Goal: Use online tool/utility: Use online tool/utility

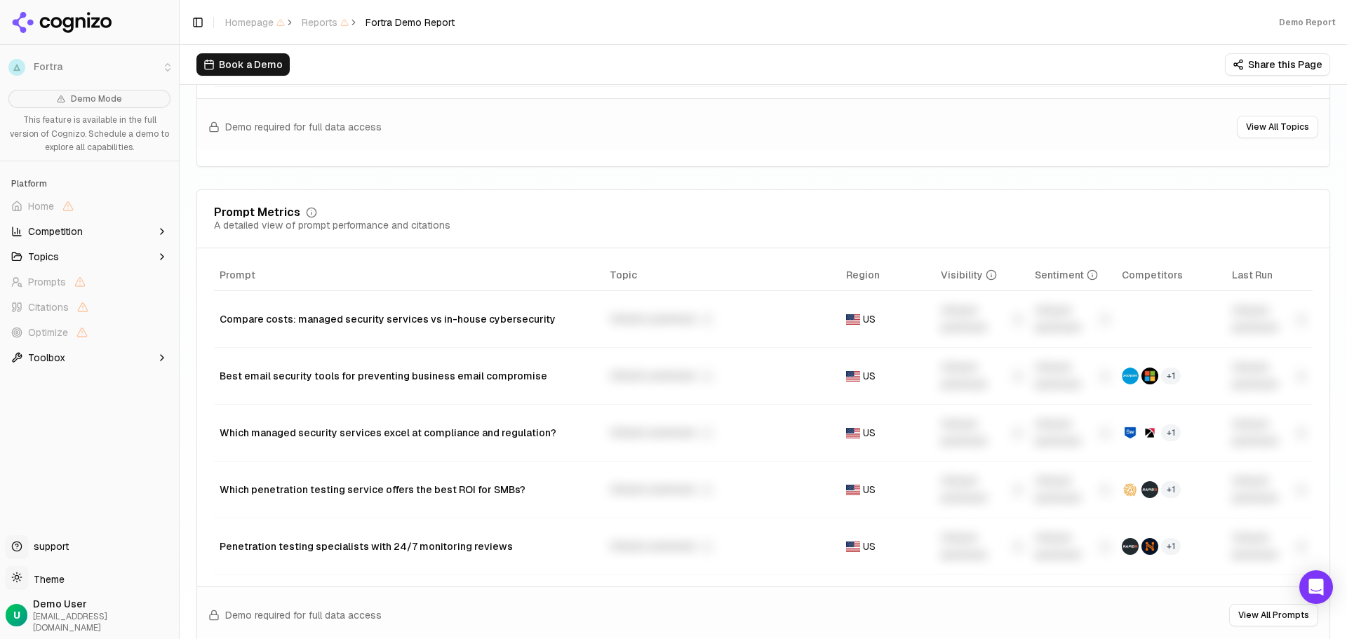
scroll to position [982, 0]
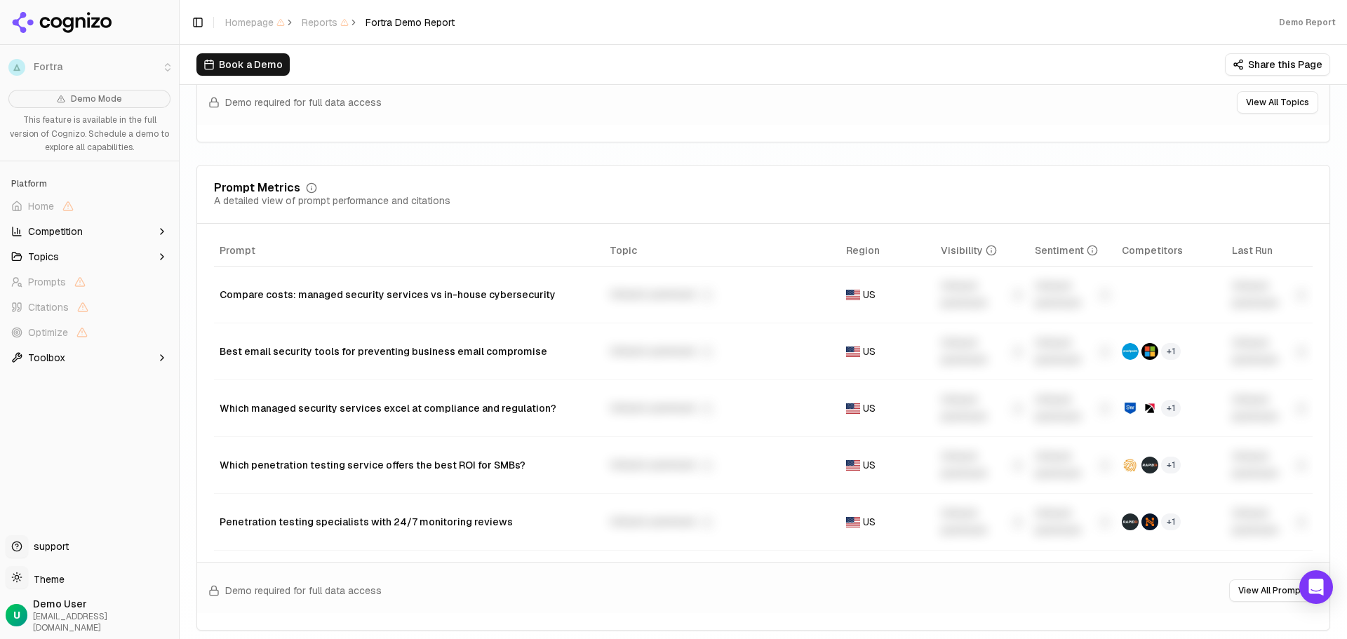
click at [1161, 413] on span "+ 1" at bounding box center [1171, 408] width 20 height 17
click at [1164, 349] on span "+ 1" at bounding box center [1171, 351] width 20 height 17
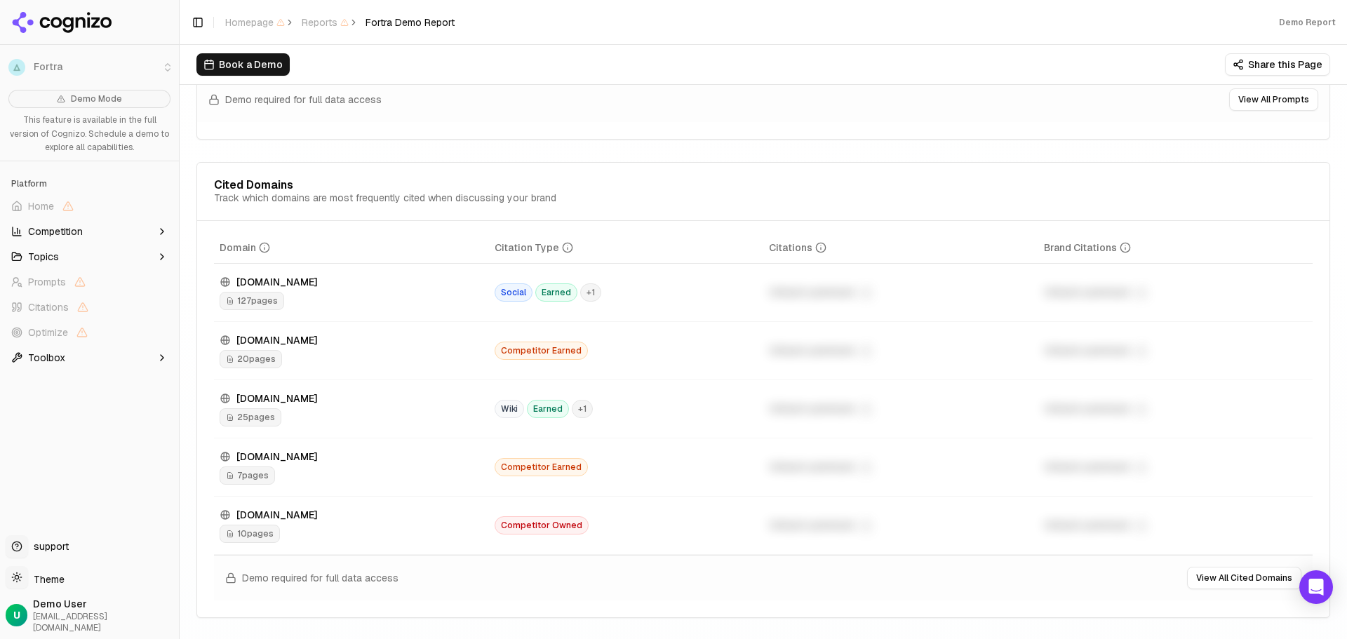
scroll to position [1544, 0]
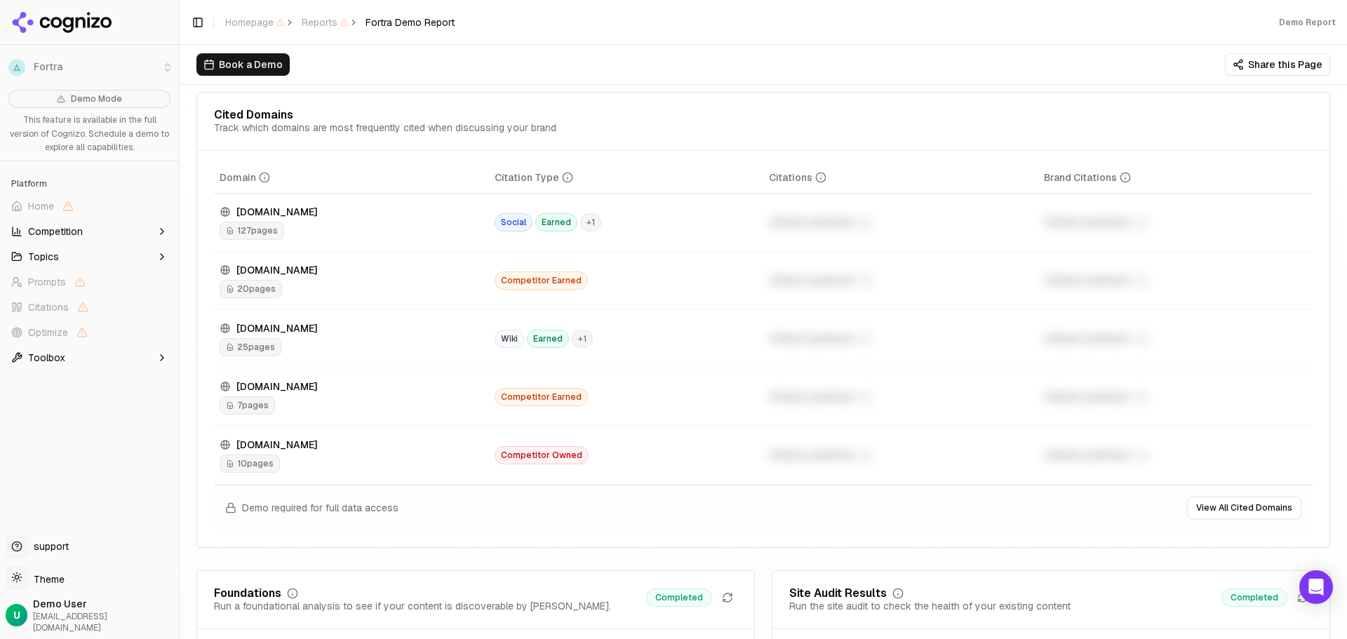
click at [637, 530] on div "Demo required for full data access View All Cited Domains" at bounding box center [763, 508] width 1099 height 46
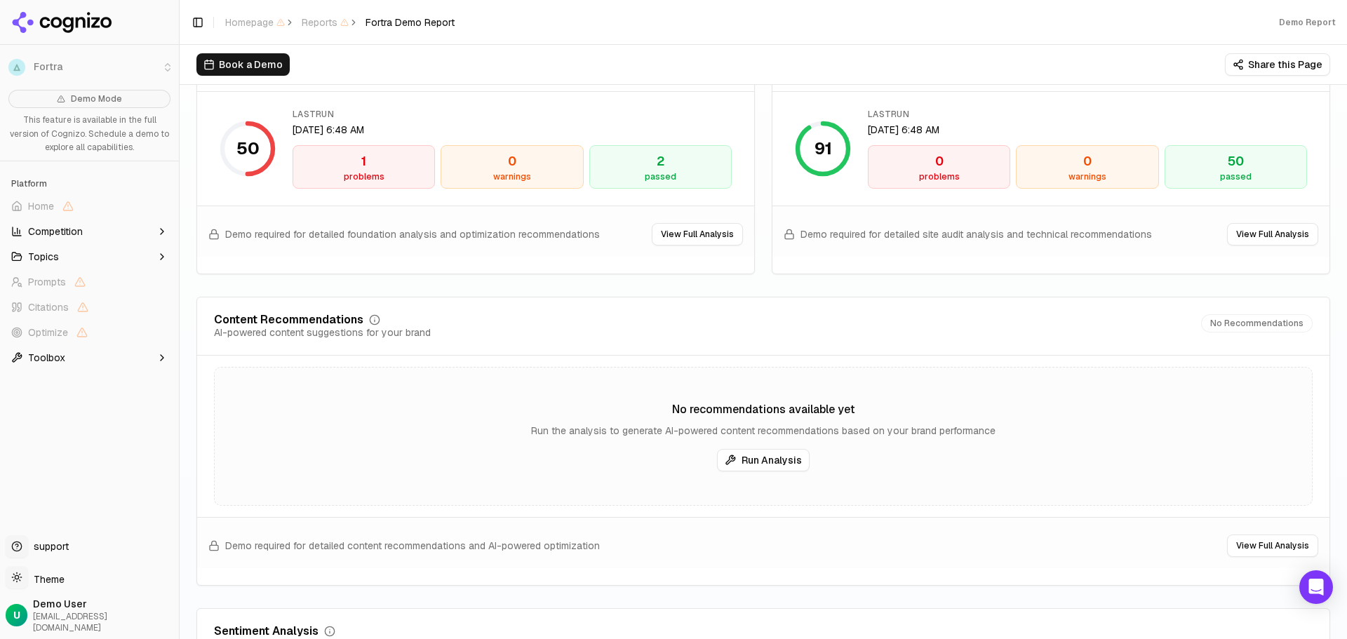
scroll to position [2105, 0]
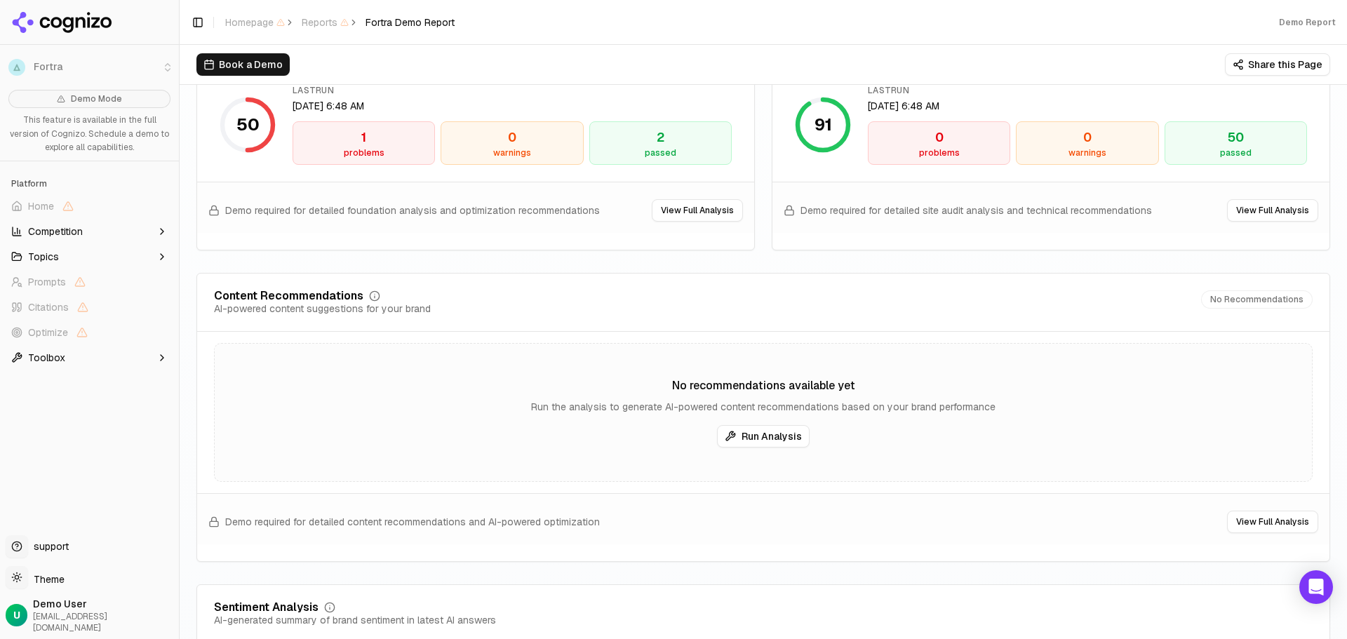
click at [749, 436] on button "Run Analysis" at bounding box center [763, 436] width 93 height 22
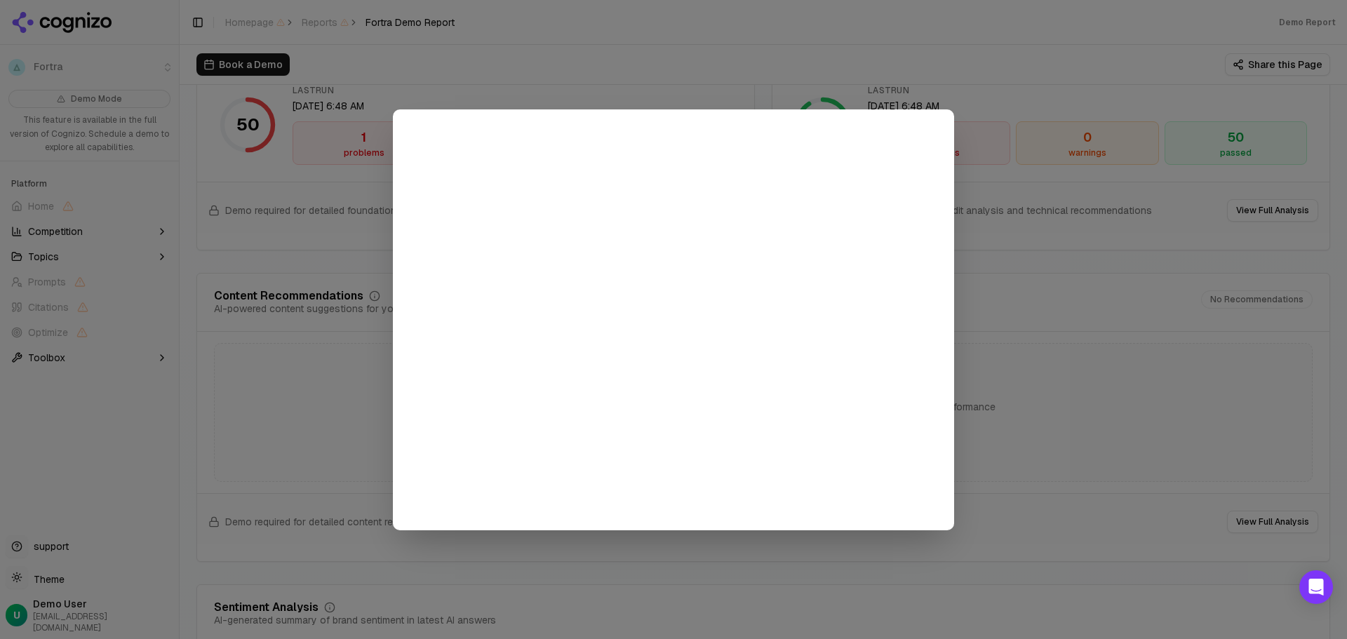
click at [1071, 349] on div at bounding box center [673, 319] width 1347 height 639
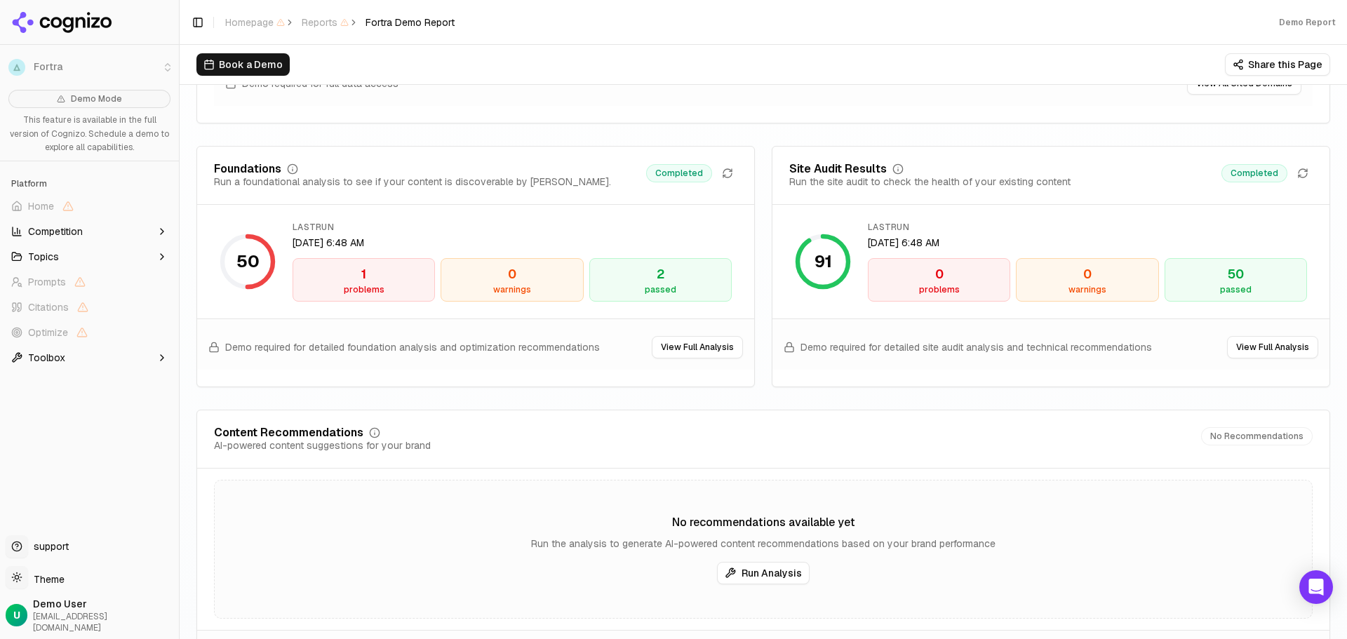
scroll to position [1754, 0]
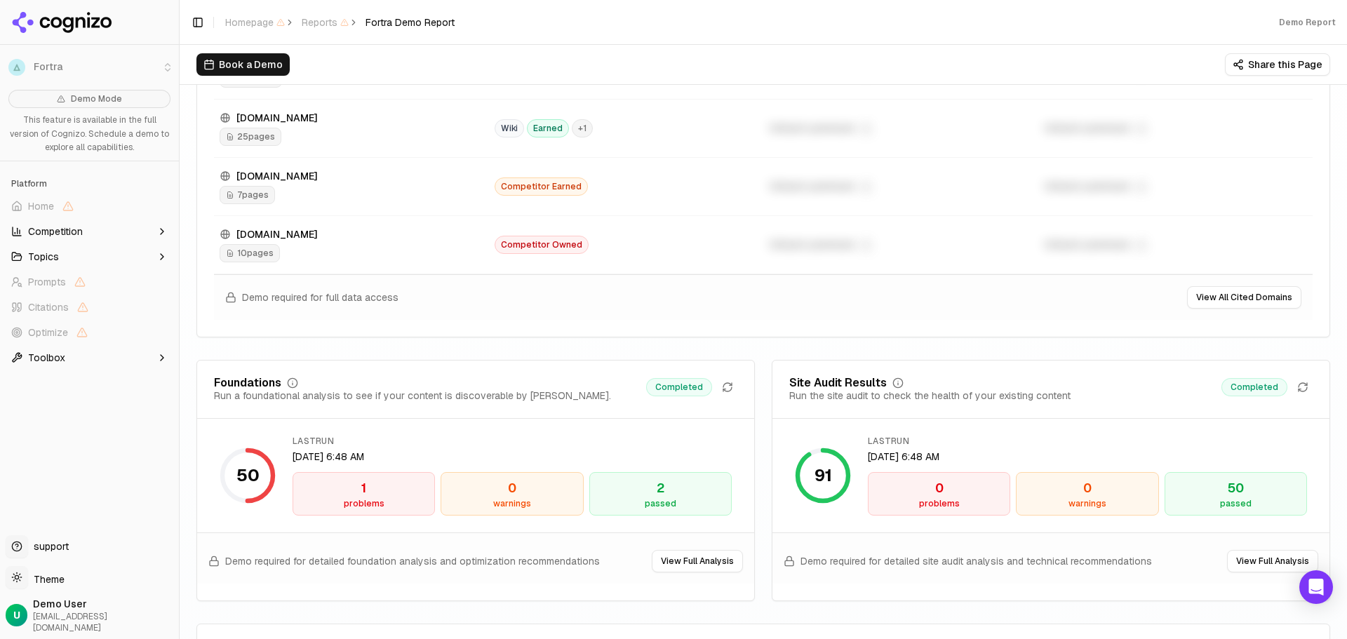
drag, startPoint x: 272, startPoint y: 355, endPoint x: 389, endPoint y: 477, distance: 169.3
click at [246, 479] on div "50" at bounding box center [247, 476] width 23 height 22
click at [353, 505] on div "problems" at bounding box center [364, 503] width 130 height 11
click at [491, 505] on div "warnings" at bounding box center [512, 503] width 130 height 11
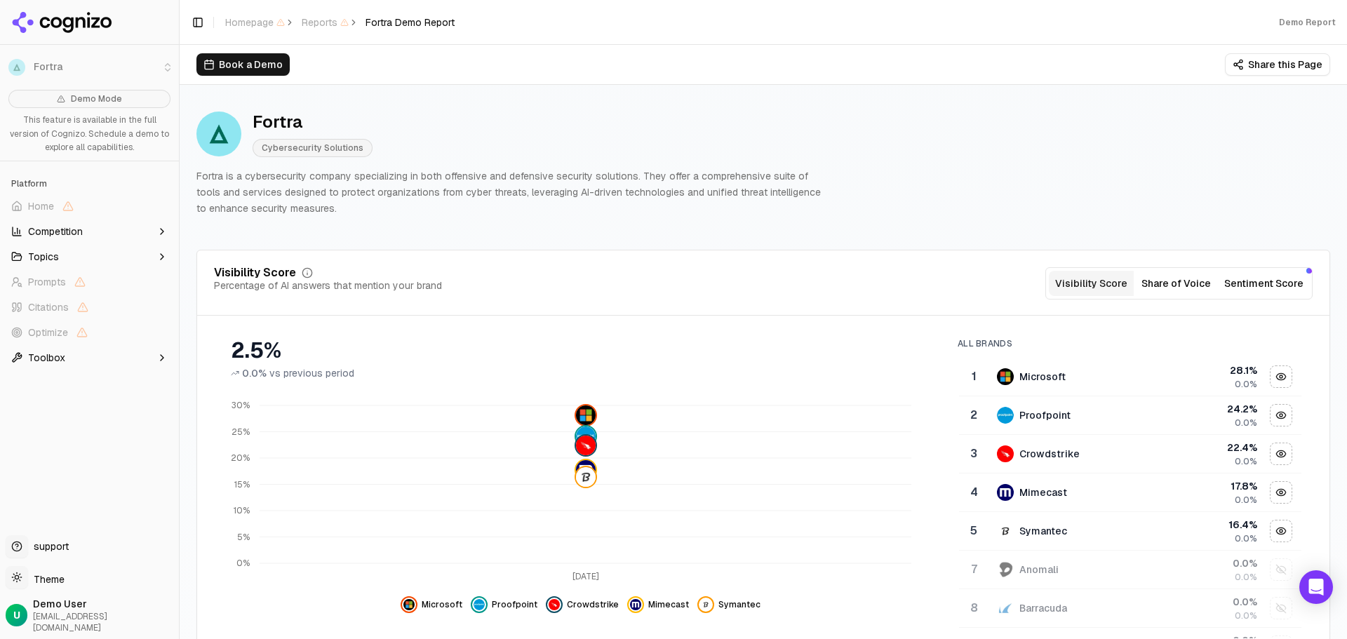
scroll to position [0, 0]
